Goal: Find specific page/section: Find specific page/section

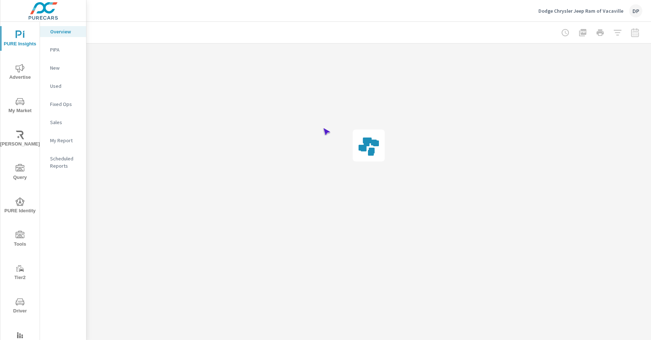
click at [19, 306] on span "Driver" at bounding box center [20, 307] width 35 height 18
